Goal: Use online tool/utility: Utilize a website feature to perform a specific function

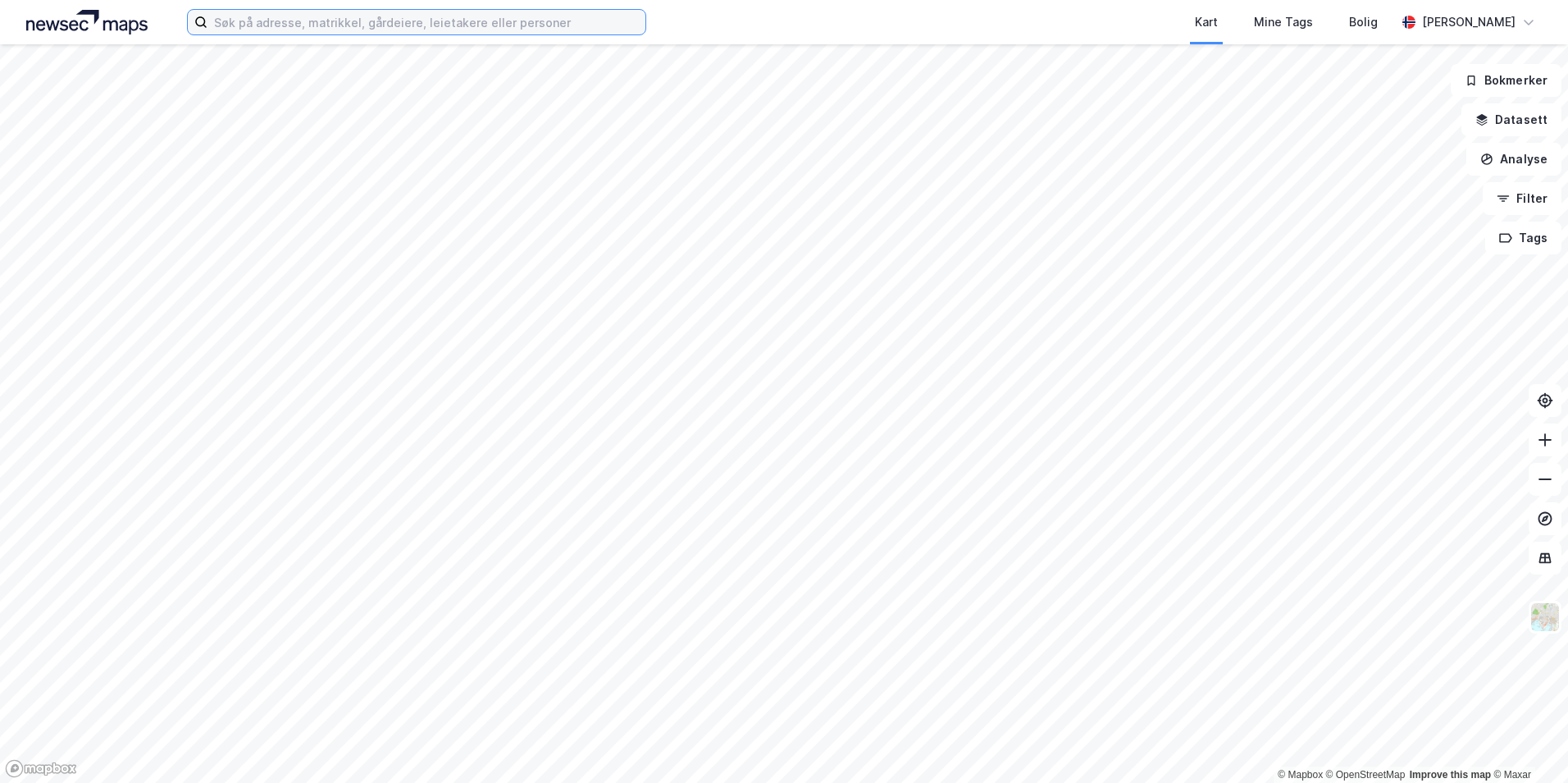
click at [303, 27] on input at bounding box center [427, 22] width 438 height 24
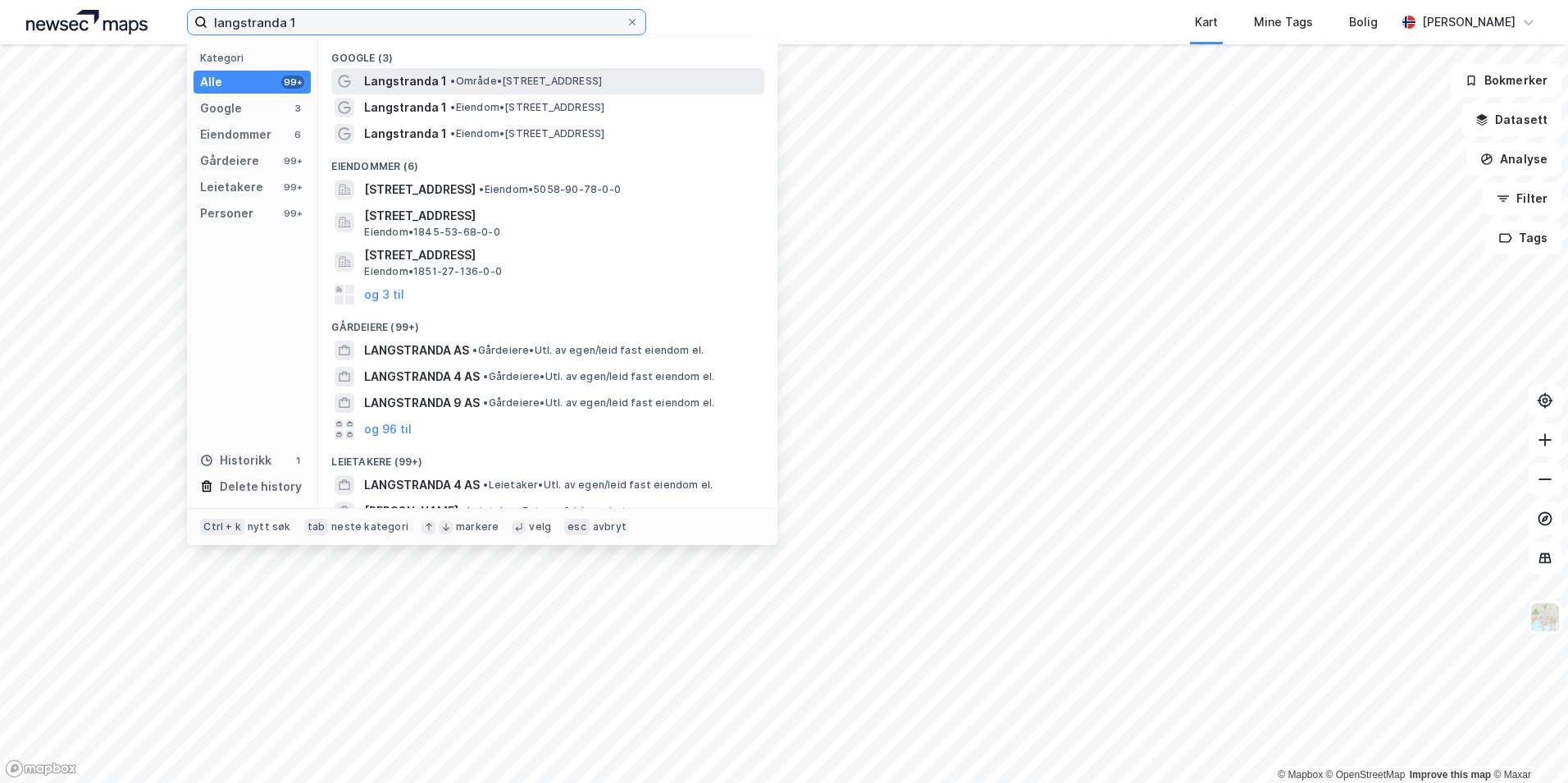
type input "langstranda 1"
click at [515, 92] on div "Langstranda 1 • Område • [STREET_ADDRESS]" at bounding box center [548, 81] width 433 height 26
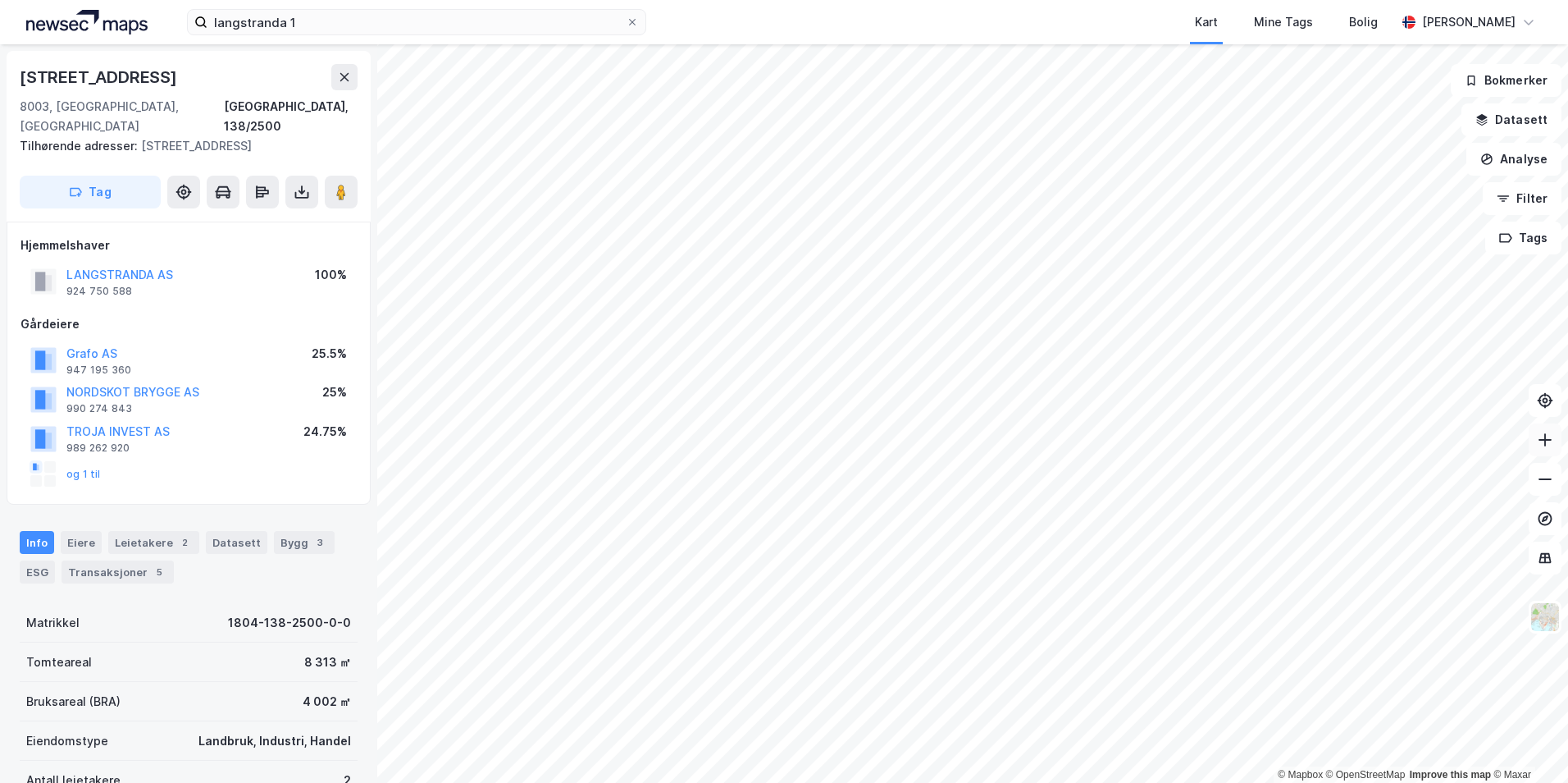
click at [1544, 435] on icon at bounding box center [1545, 440] width 16 height 16
click at [1534, 155] on button "Analyse" at bounding box center [1514, 160] width 95 height 33
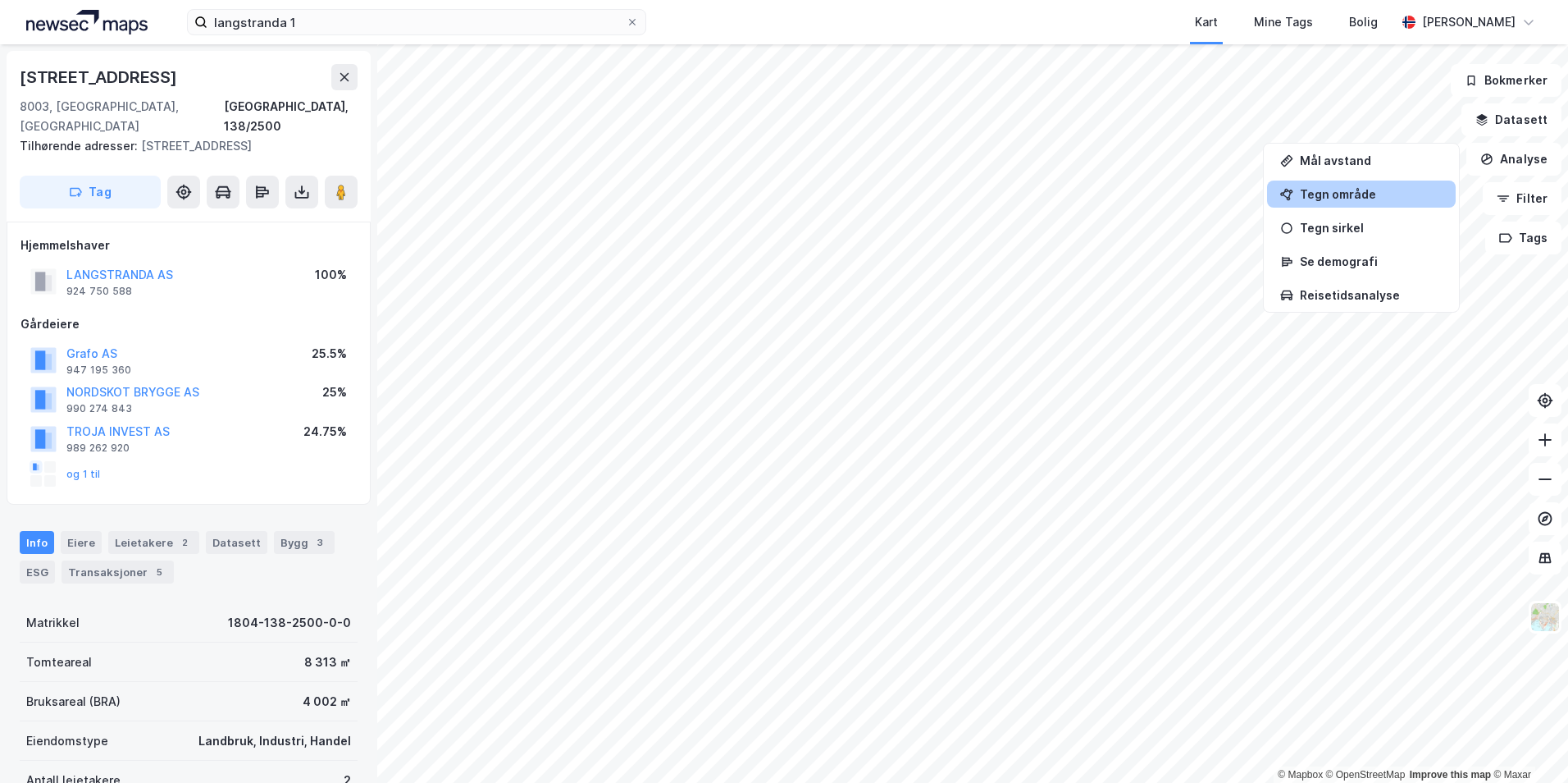
click at [1349, 189] on div "Tegn område" at bounding box center [1371, 193] width 143 height 14
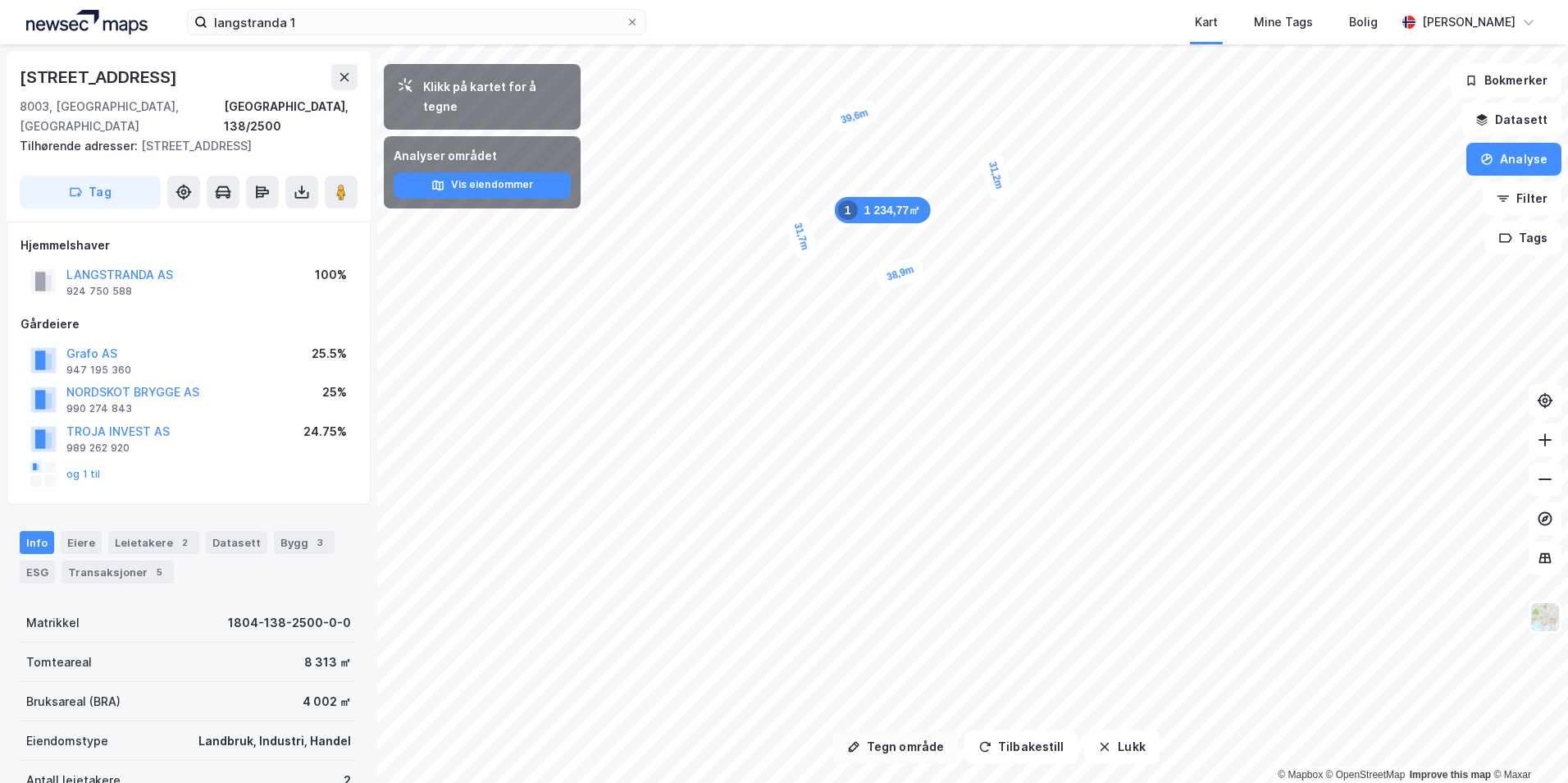
click at [912, 745] on button "Tegn område" at bounding box center [896, 747] width 125 height 33
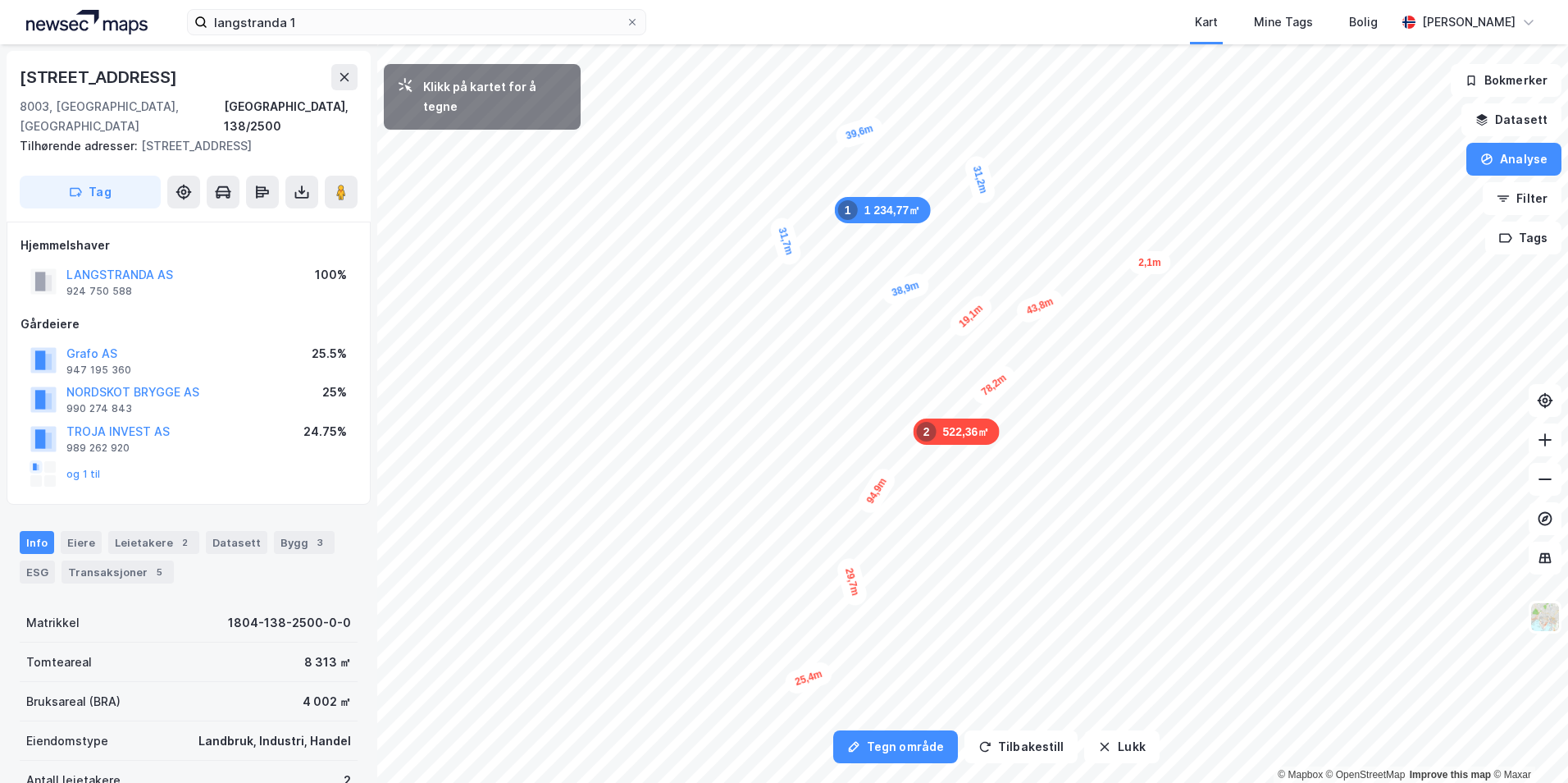
click at [690, 44] on div "1 234,77㎡ 1 522,36㎡ 2 31,7m 38,9m 31,2m 39,6m 29,7m 25,4m 94,9m 19,1m 43,8m 2,1…" at bounding box center [784, 44] width 1568 height 0
click at [515, 100] on div "Klikk på kartet for å tegne" at bounding box center [482, 97] width 197 height 65
click at [998, 740] on button "Tilbakestill" at bounding box center [1021, 747] width 113 height 33
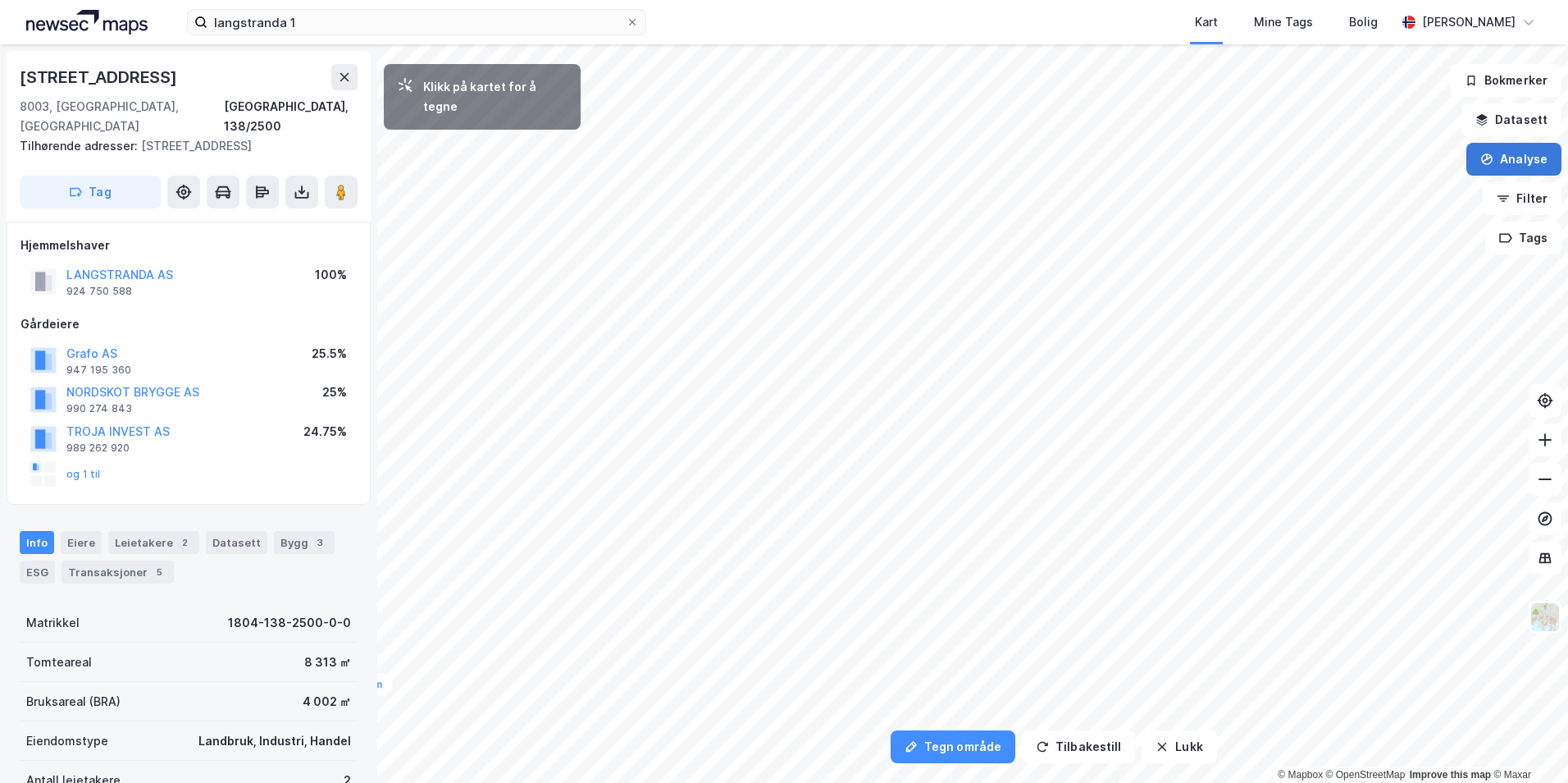
click at [1533, 158] on button "Analyse" at bounding box center [1514, 160] width 95 height 33
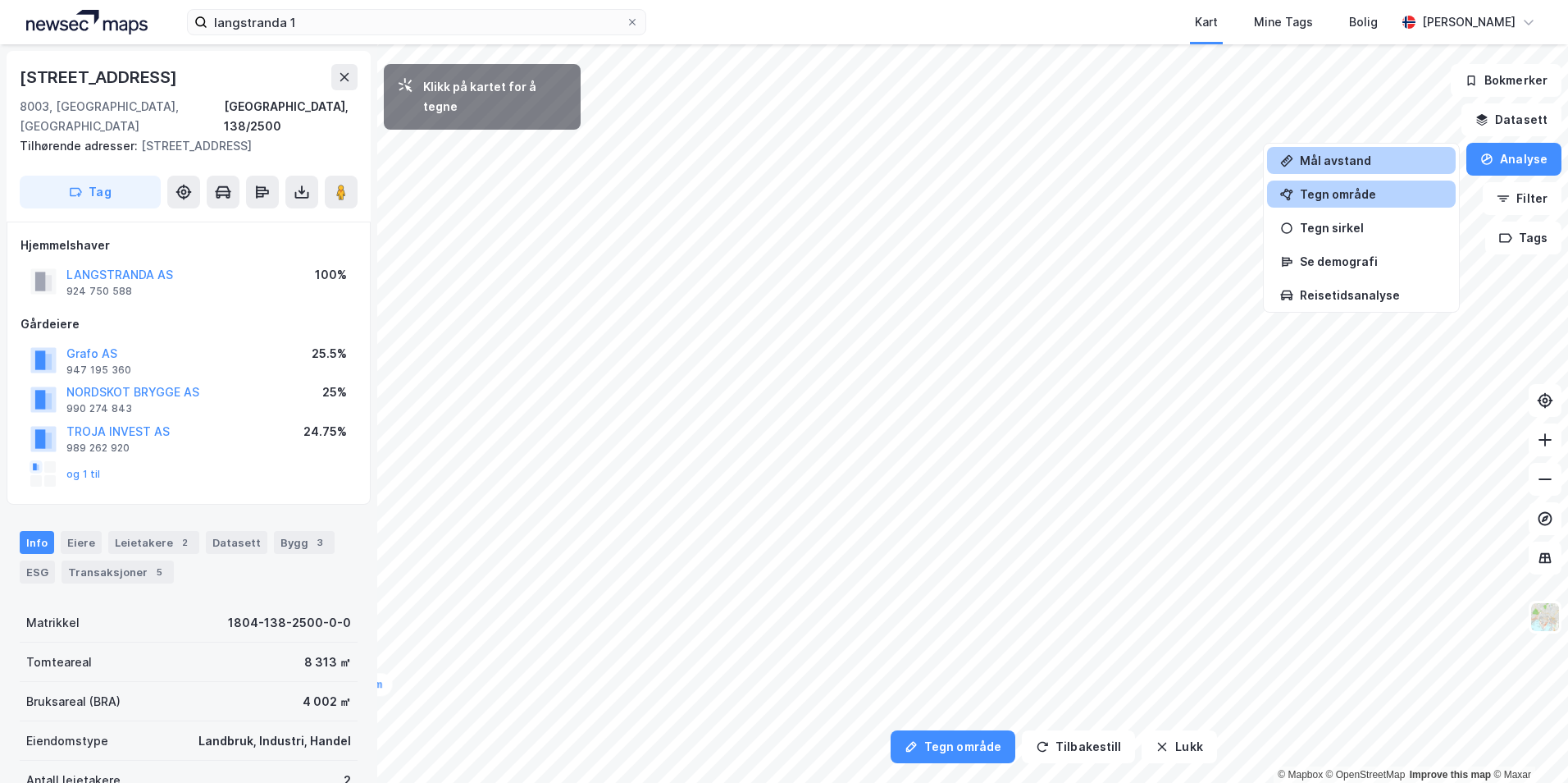
click at [1336, 163] on div "Mål avstand" at bounding box center [1371, 160] width 143 height 14
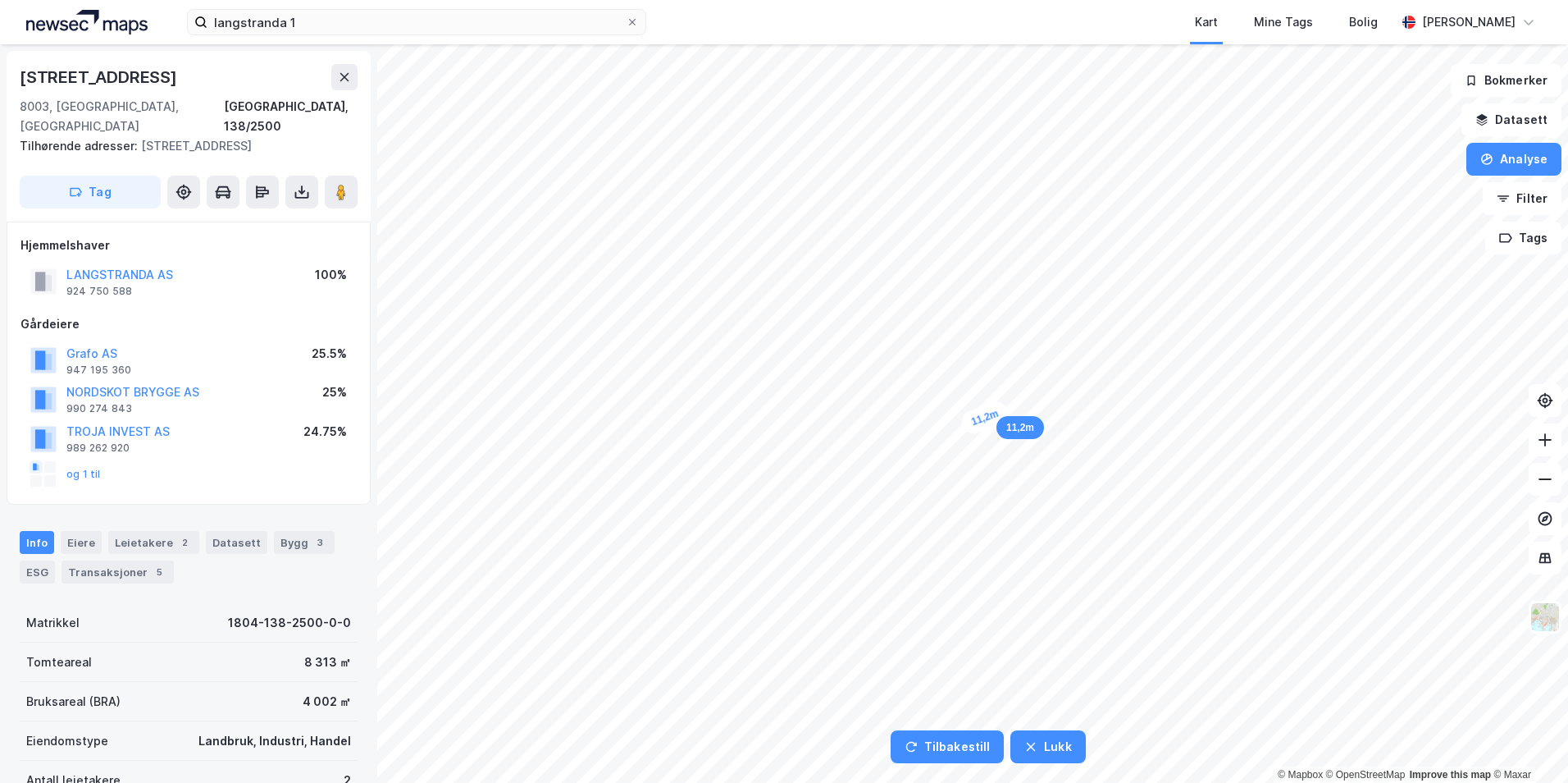
click at [1005, 411] on div "11,2m" at bounding box center [986, 418] width 53 height 38
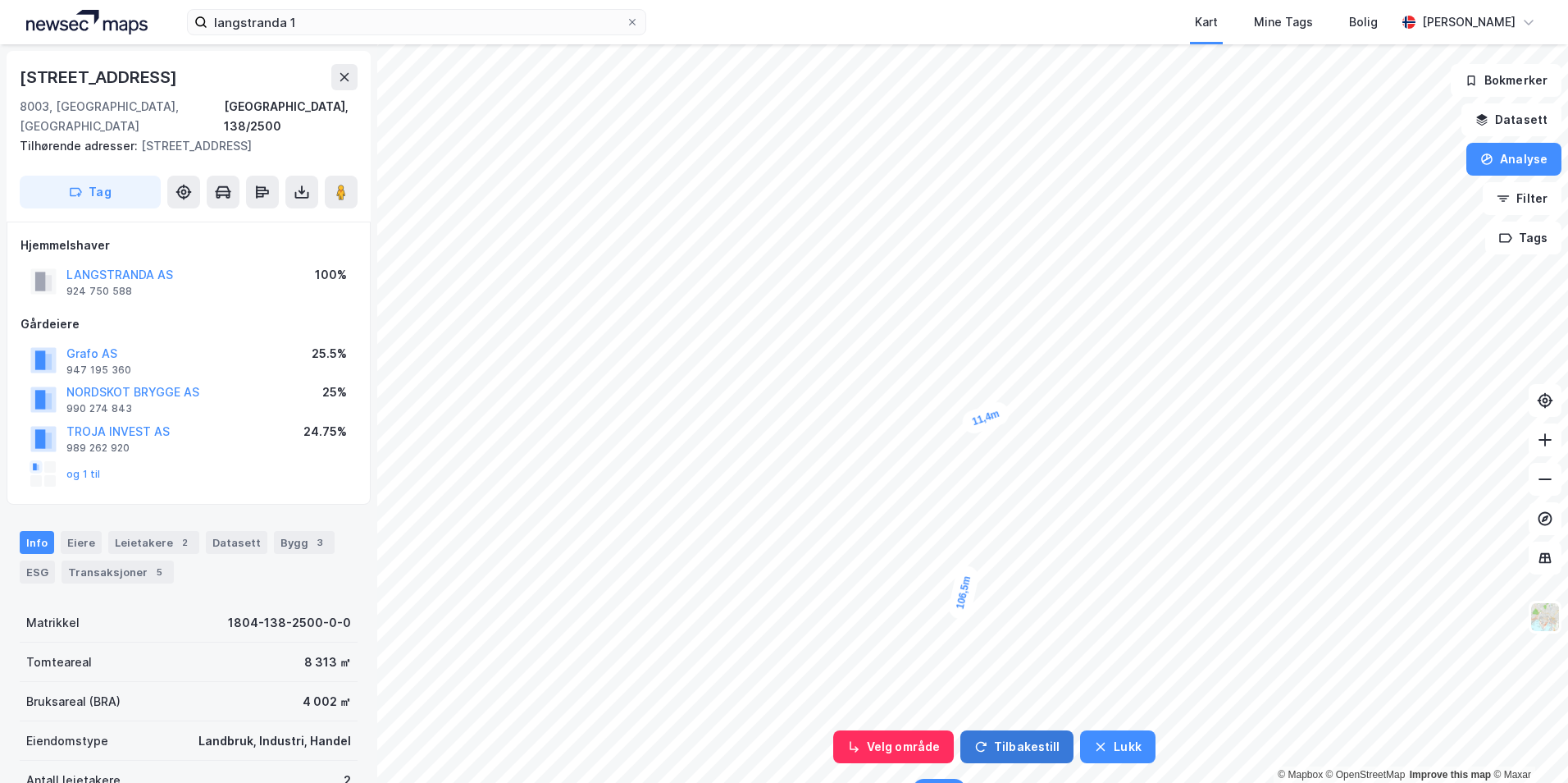
click at [996, 749] on button "Tilbakestill" at bounding box center [1016, 747] width 113 height 33
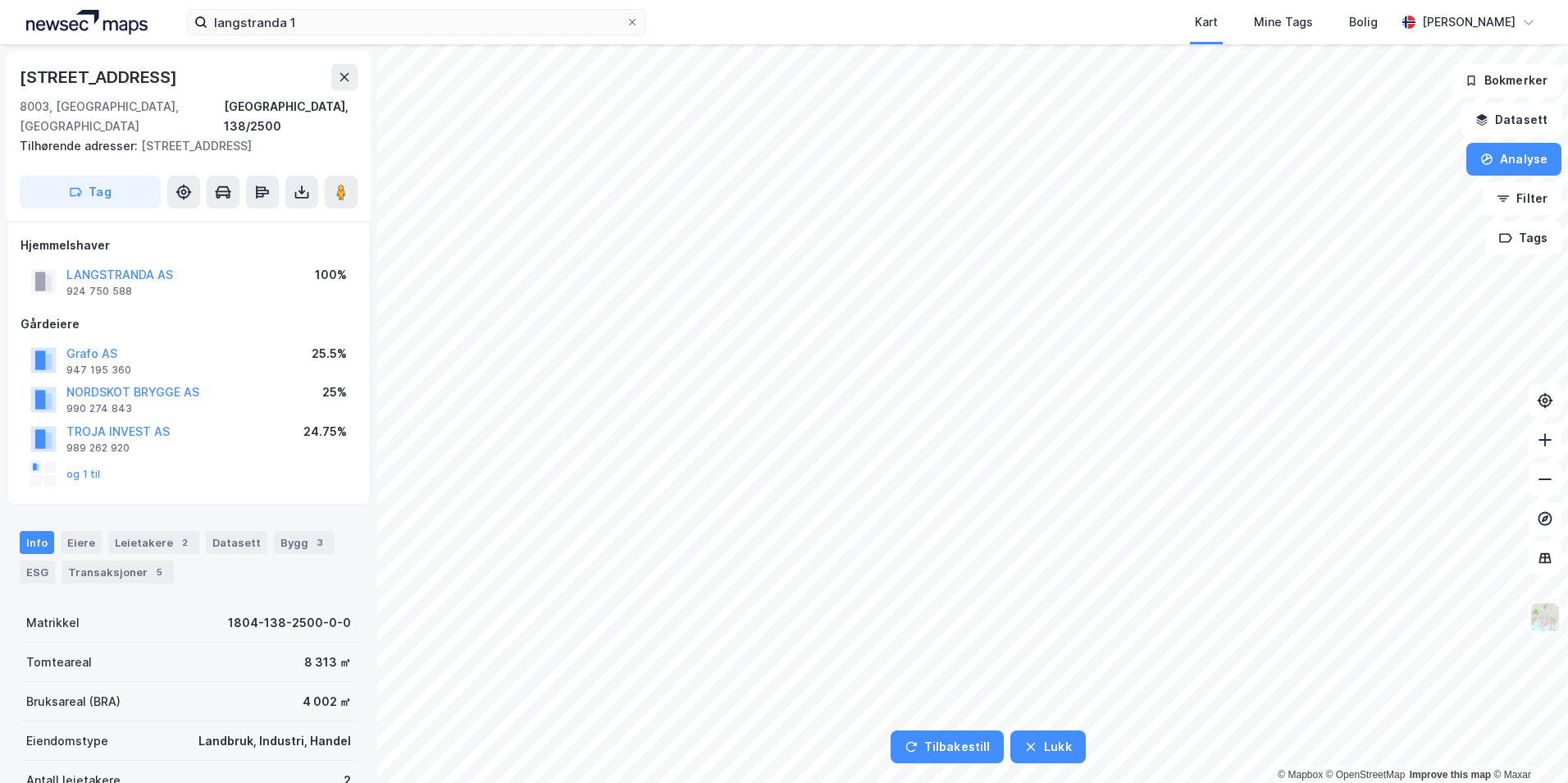
click at [423, 782] on html "langstranda 1 Kart Mine Tags [PERSON_NAME] [PERSON_NAME] Tilbakestill Lukk © Ma…" at bounding box center [784, 392] width 1568 height 783
click at [722, 782] on html "langstranda 1 Kart Mine Tags [PERSON_NAME] [PERSON_NAME] Tilbakestill Lukk © Ma…" at bounding box center [784, 392] width 1568 height 783
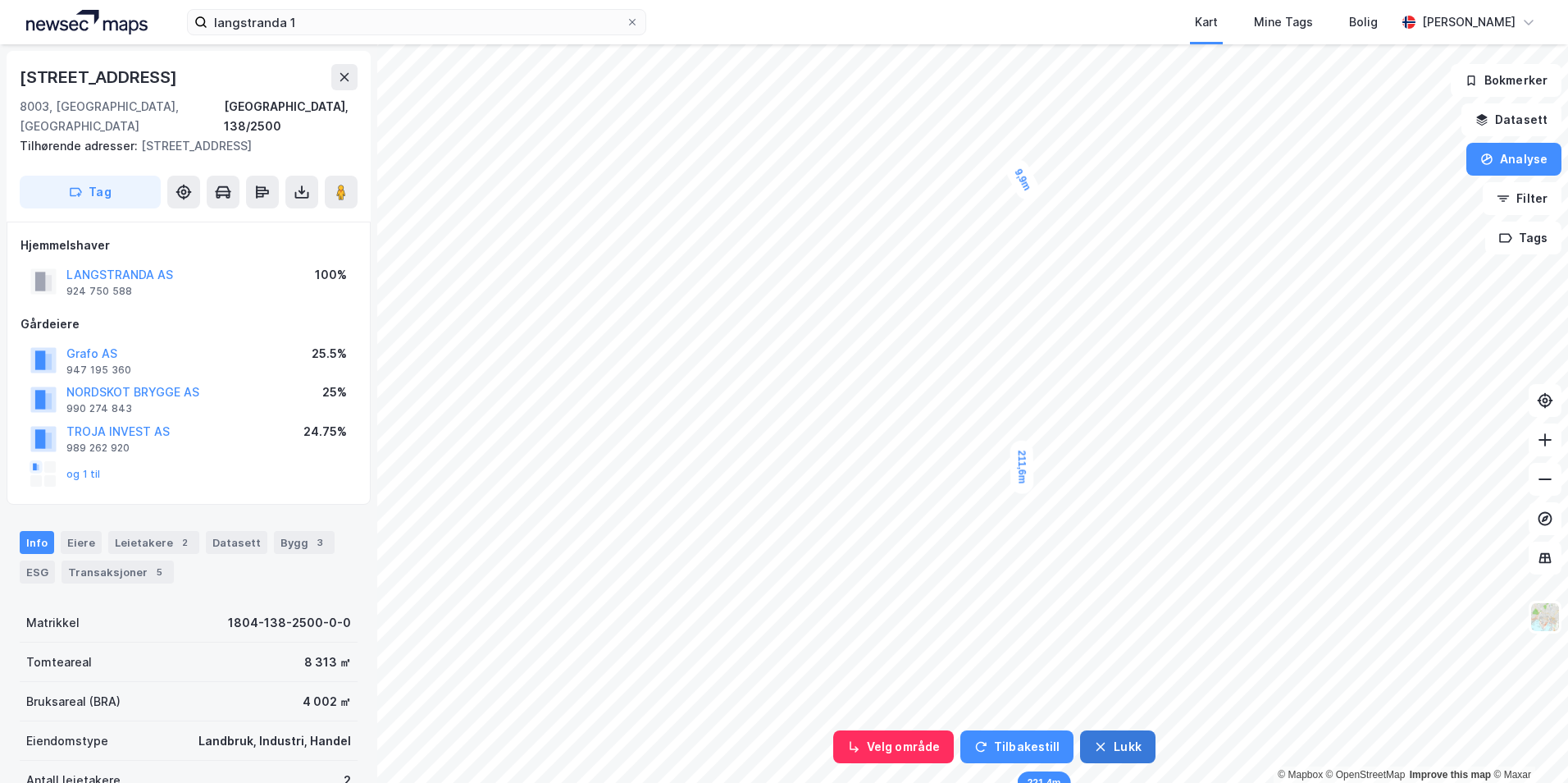
click at [1117, 740] on button "Lukk" at bounding box center [1118, 747] width 74 height 33
